Goal: Task Accomplishment & Management: Complete application form

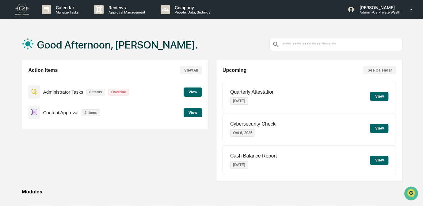
click at [193, 114] on button "View" at bounding box center [193, 112] width 18 height 9
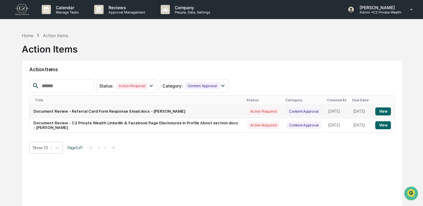
click at [381, 111] on button "View" at bounding box center [383, 111] width 16 height 8
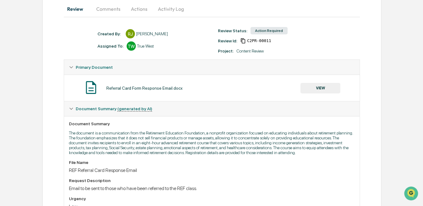
scroll to position [57, 0]
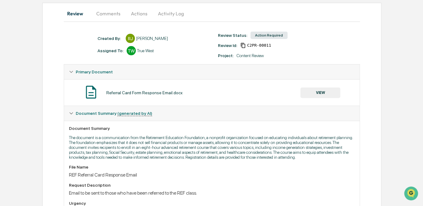
click at [319, 94] on button "VIEW" at bounding box center [320, 92] width 40 height 10
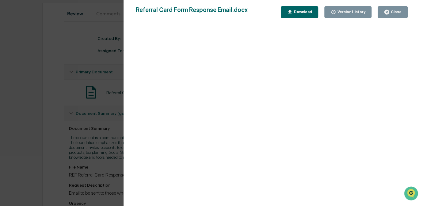
click at [32, 84] on div "Version History 10/01/2025, 07:22 PM Reagan Jones Referral Card Form Response E…" at bounding box center [211, 103] width 423 height 206
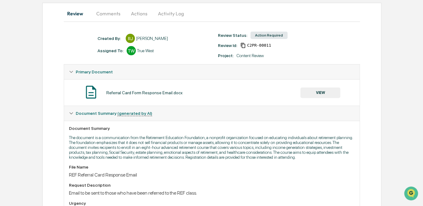
click at [141, 14] on button "Actions" at bounding box center [139, 13] width 28 height 15
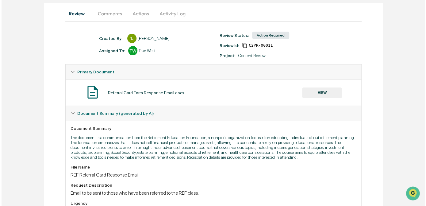
scroll to position [0, 0]
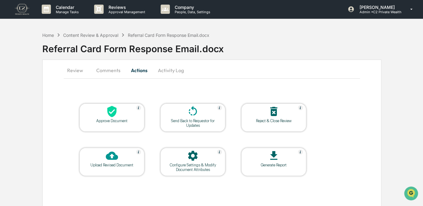
click at [108, 120] on div "Approve Document" at bounding box center [111, 120] width 55 height 5
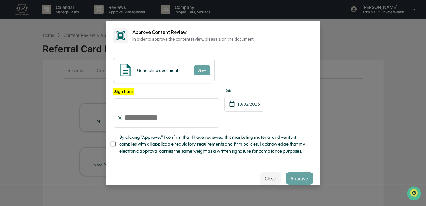
click at [167, 117] on input "Sign here" at bounding box center [166, 112] width 107 height 29
type input "*********"
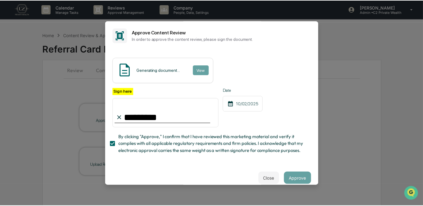
scroll to position [18, 0]
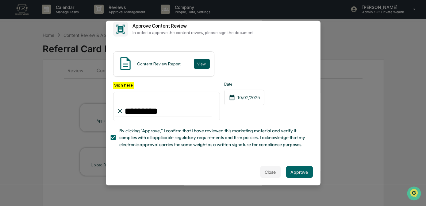
click at [199, 59] on button "View" at bounding box center [202, 64] width 16 height 10
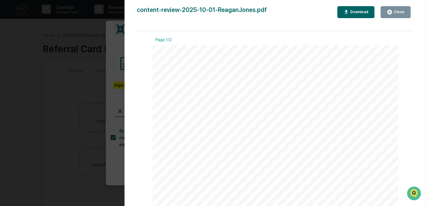
click at [82, 60] on div "Version History 10/02/2025, 07:09 PM Carliss Marshall content-review-2025-10-01…" at bounding box center [213, 103] width 426 height 206
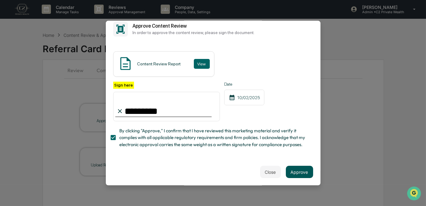
click at [297, 168] on button "Approve" at bounding box center [299, 172] width 27 height 12
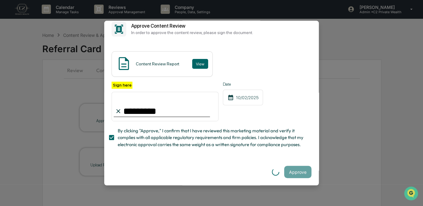
scroll to position [0, 0]
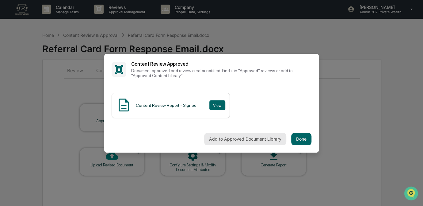
click at [237, 137] on button "Add to Approved Document Library" at bounding box center [245, 139] width 82 height 12
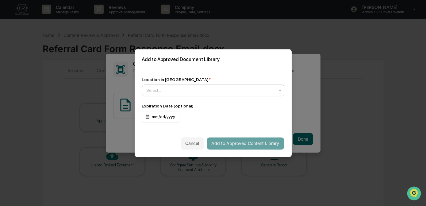
click at [164, 94] on div "Select..." at bounding box center [213, 90] width 142 height 12
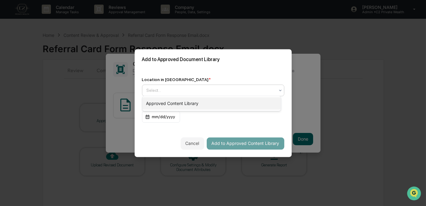
click at [164, 105] on div "Approved Content Library" at bounding box center [211, 103] width 139 height 12
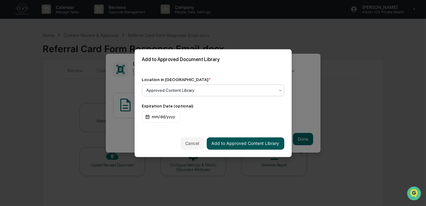
click at [244, 144] on button "Add to Approved Content Library" at bounding box center [246, 143] width 78 height 12
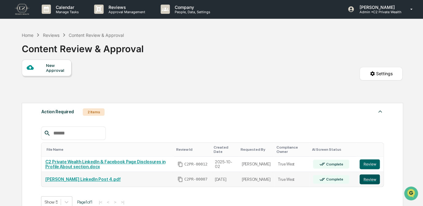
click at [369, 182] on button "Review" at bounding box center [370, 179] width 20 height 10
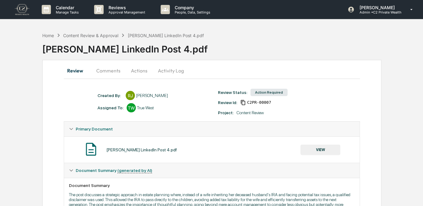
click at [113, 71] on button "Comments" at bounding box center [108, 70] width 34 height 15
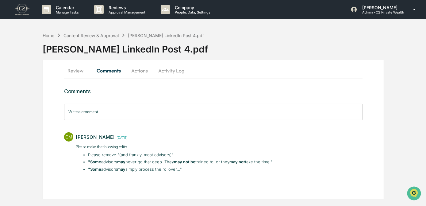
click at [81, 71] on button "Review" at bounding box center [78, 70] width 28 height 15
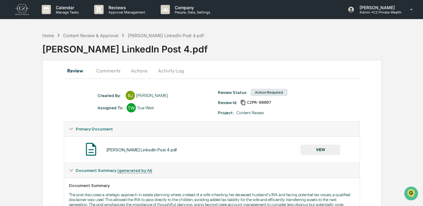
click at [326, 150] on button "VIEW" at bounding box center [320, 149] width 40 height 10
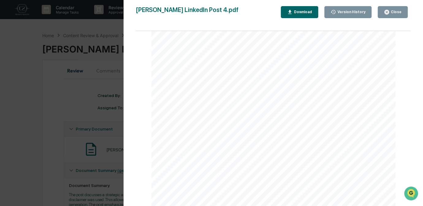
scroll to position [55, 0]
click at [31, 147] on div "Version History [DATE] 03:49 PM [PERSON_NAME] [DATE] 05:30 PM [PERSON_NAME] [PE…" at bounding box center [211, 103] width 423 height 206
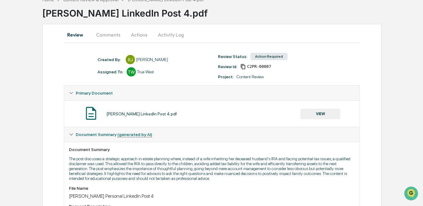
scroll to position [35, 0]
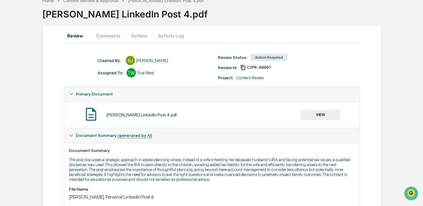
click at [331, 115] on button "VIEW" at bounding box center [320, 114] width 40 height 10
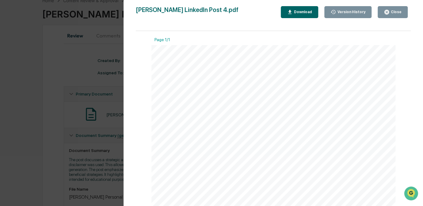
click at [82, 120] on div "Version History [DATE] 03:49 PM [PERSON_NAME] [DATE] 05:30 PM [PERSON_NAME] [PE…" at bounding box center [211, 103] width 423 height 206
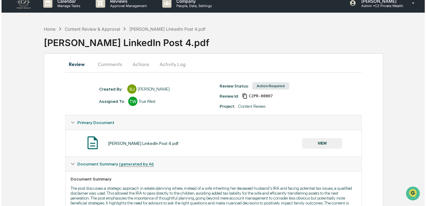
scroll to position [0, 0]
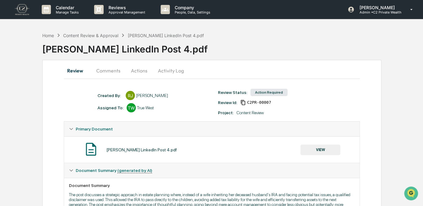
click at [146, 70] on button "Actions" at bounding box center [139, 70] width 28 height 15
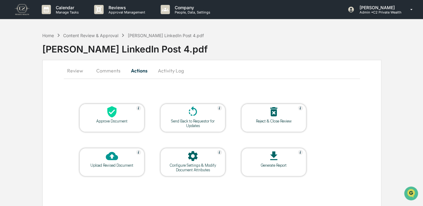
click at [120, 112] on div at bounding box center [111, 111] width 61 height 13
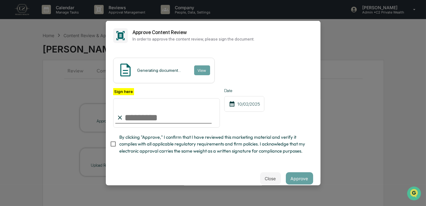
click at [162, 118] on input "Sign here" at bounding box center [166, 112] width 107 height 29
type input "*********"
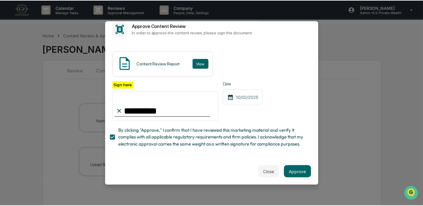
scroll to position [18, 0]
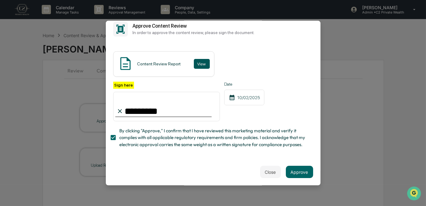
click at [200, 59] on button "View" at bounding box center [202, 64] width 16 height 10
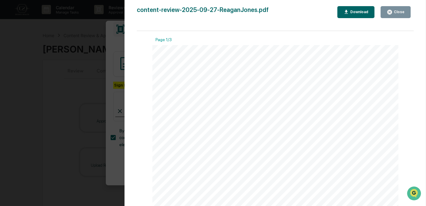
click at [90, 67] on div "Version History [DATE] 07:13 PM [PERSON_NAME] content-review-2025-09-27-ReaganJ…" at bounding box center [213, 103] width 426 height 206
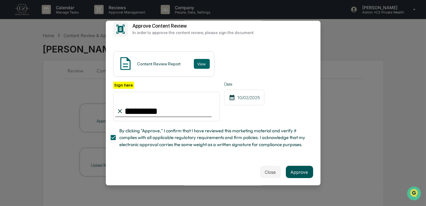
click at [299, 168] on button "Approve" at bounding box center [299, 172] width 27 height 12
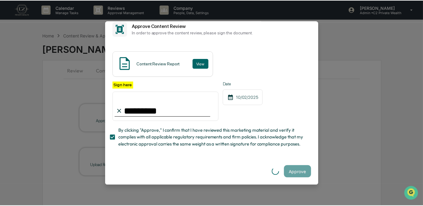
scroll to position [0, 0]
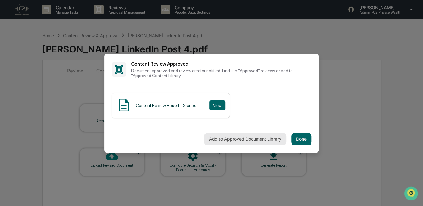
click at [237, 137] on button "Add to Approved Document Library" at bounding box center [245, 139] width 82 height 12
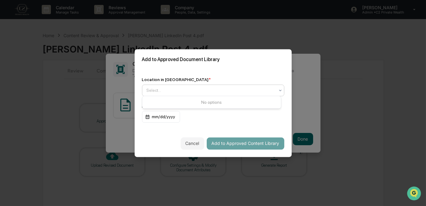
click at [150, 87] on div at bounding box center [211, 90] width 128 height 6
click at [159, 105] on div "Approved Content Library" at bounding box center [211, 103] width 139 height 12
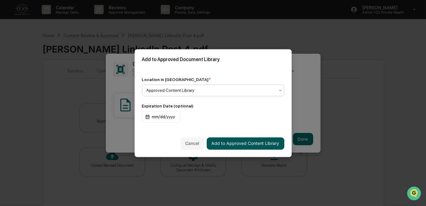
click at [244, 143] on button "Add to Approved Content Library" at bounding box center [246, 143] width 78 height 12
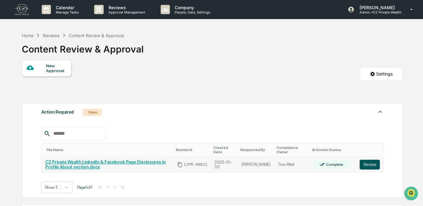
click at [370, 164] on button "Review" at bounding box center [370, 164] width 20 height 10
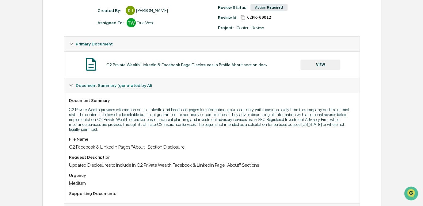
scroll to position [57, 0]
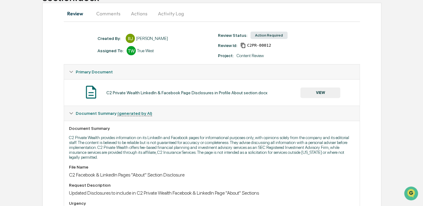
click at [329, 94] on button "VIEW" at bounding box center [320, 92] width 40 height 10
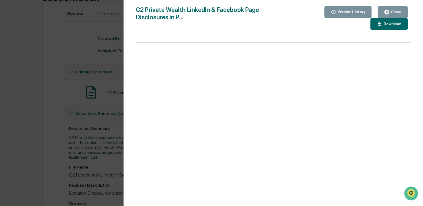
click at [33, 120] on div "Version History 10/02/2025, 03:26 PM Reagan Jones C2 Private Wealth LinkedIn & …" at bounding box center [211, 103] width 423 height 206
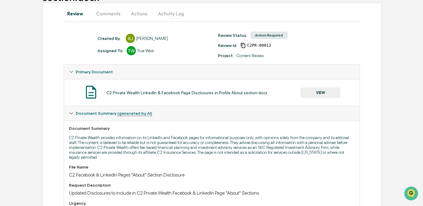
click at [145, 15] on button "Actions" at bounding box center [139, 13] width 28 height 15
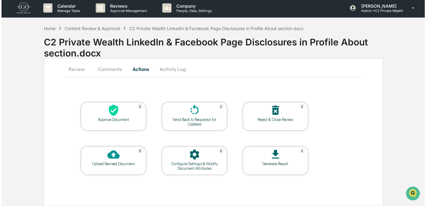
scroll to position [0, 0]
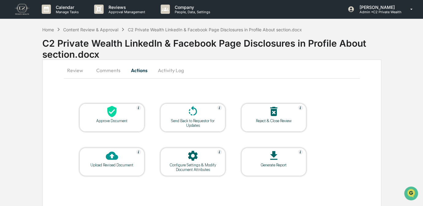
click at [103, 124] on div "Approve Document" at bounding box center [111, 117] width 65 height 28
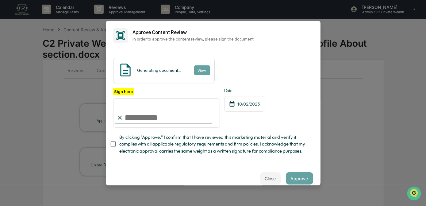
click at [149, 120] on input "Sign here" at bounding box center [166, 112] width 107 height 29
type input "*********"
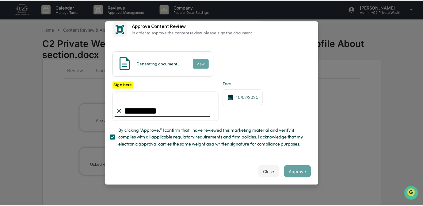
scroll to position [18, 0]
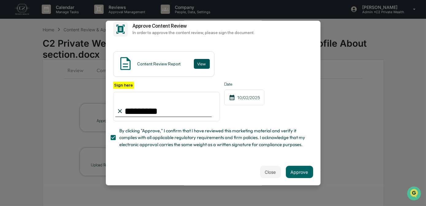
click at [196, 59] on button "View" at bounding box center [202, 64] width 16 height 10
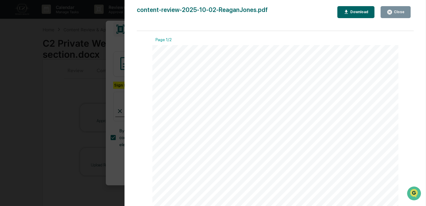
click at [112, 68] on div "Version History 10/02/2025, 07:20 PM Carliss Marshall content-review-2025-10-02…" at bounding box center [213, 103] width 426 height 206
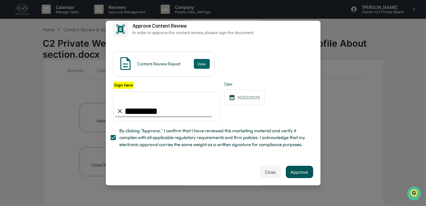
click at [299, 174] on button "Approve" at bounding box center [299, 172] width 27 height 12
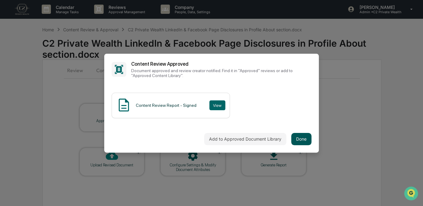
scroll to position [0, 0]
click at [246, 139] on button "Add to Approved Document Library" at bounding box center [245, 139] width 82 height 12
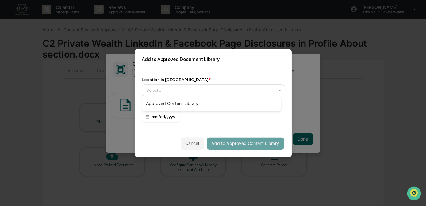
click at [151, 88] on div at bounding box center [211, 90] width 128 height 6
click at [157, 105] on div "Approved Content Library" at bounding box center [211, 103] width 139 height 12
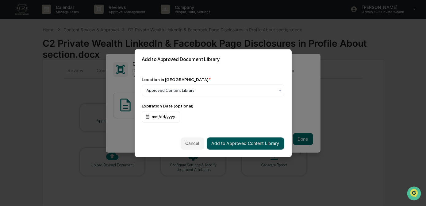
click at [229, 144] on button "Add to Approved Content Library" at bounding box center [246, 143] width 78 height 12
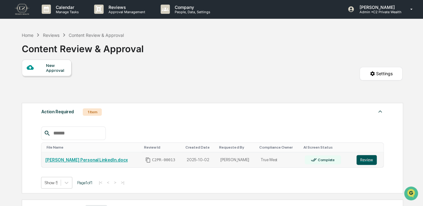
click at [364, 160] on button "Review" at bounding box center [367, 160] width 20 height 10
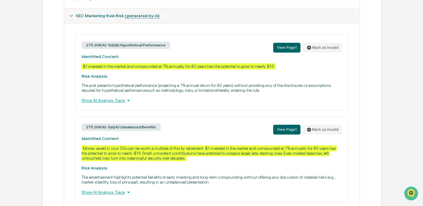
scroll to position [303, 0]
